Goal: Entertainment & Leisure: Consume media (video, audio)

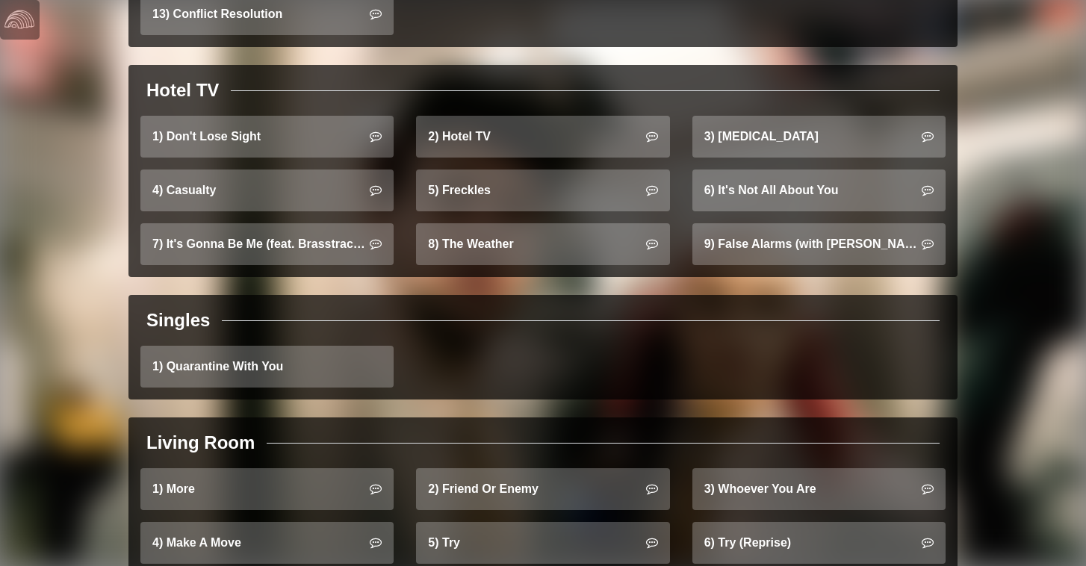
scroll to position [1299, 0]
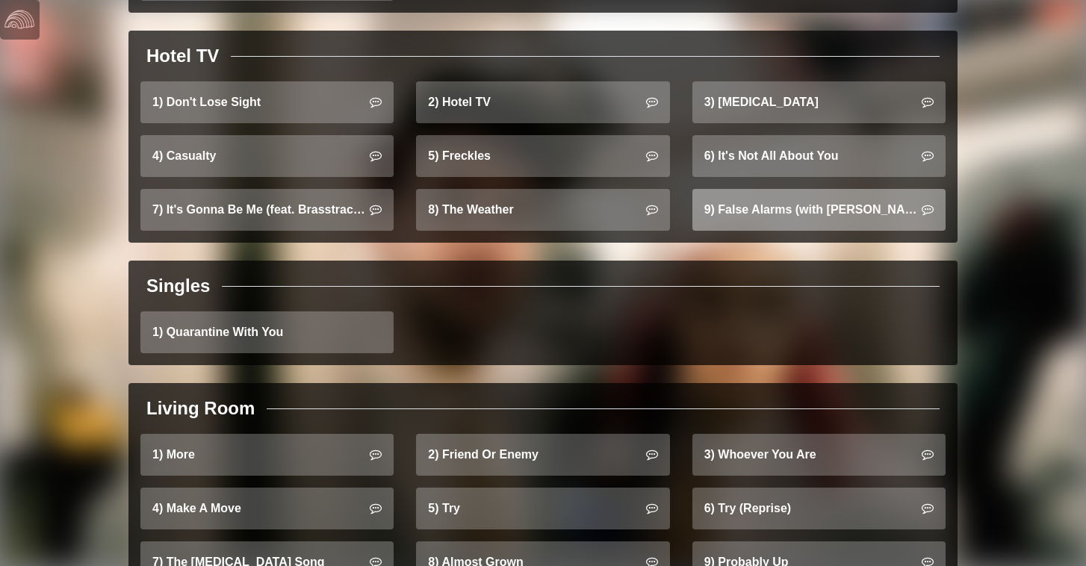
click at [764, 191] on link "9) False Alarms (with [PERSON_NAME])" at bounding box center [819, 210] width 253 height 42
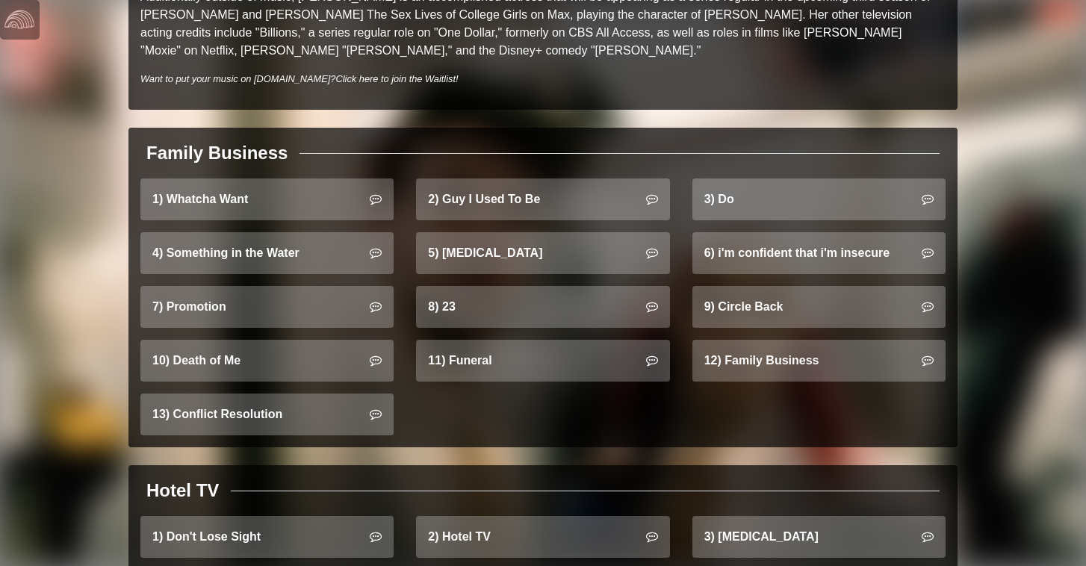
scroll to position [862, 0]
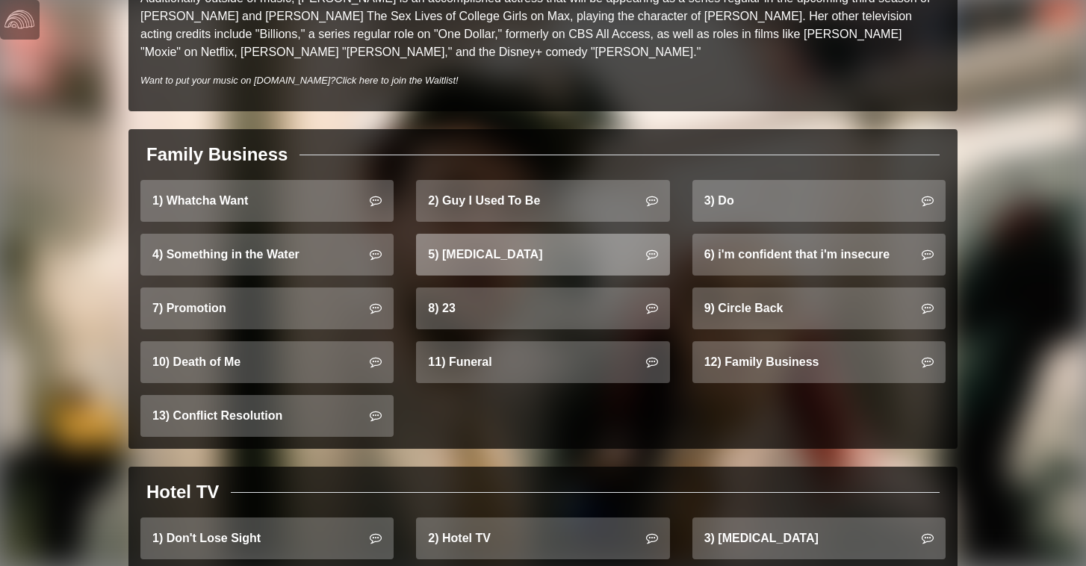
click at [533, 234] on link "5) [MEDICAL_DATA]" at bounding box center [542, 255] width 253 height 42
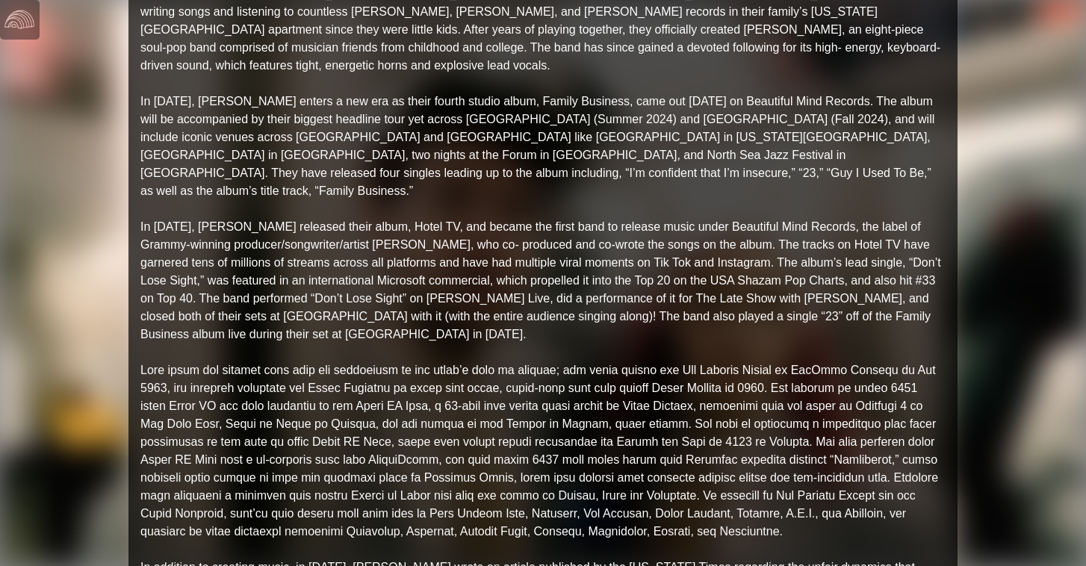
scroll to position [0, 0]
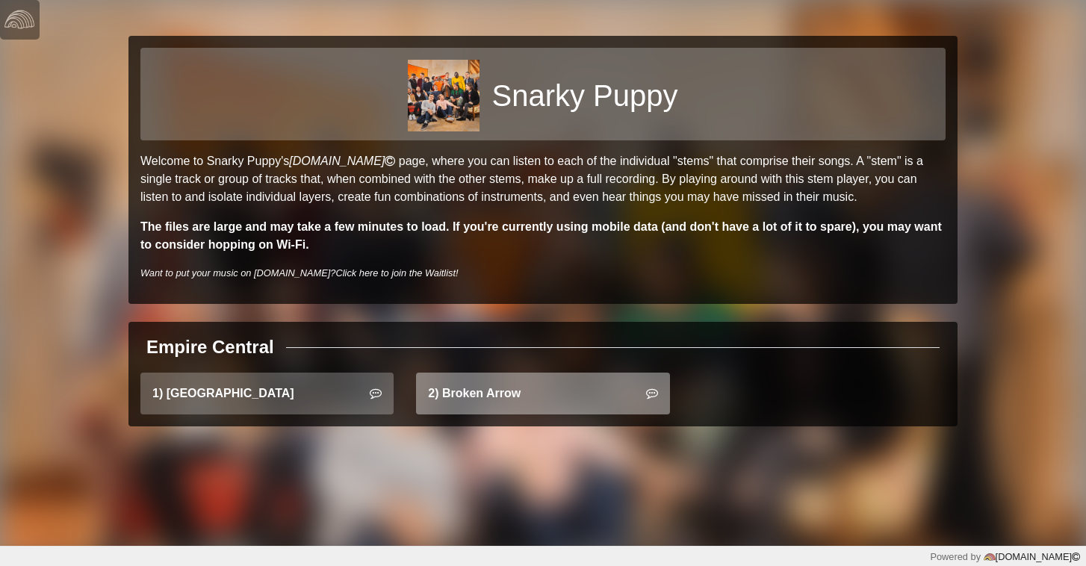
click at [471, 395] on link "2) Broken Arrow" at bounding box center [542, 394] width 253 height 42
